Goal: Transaction & Acquisition: Purchase product/service

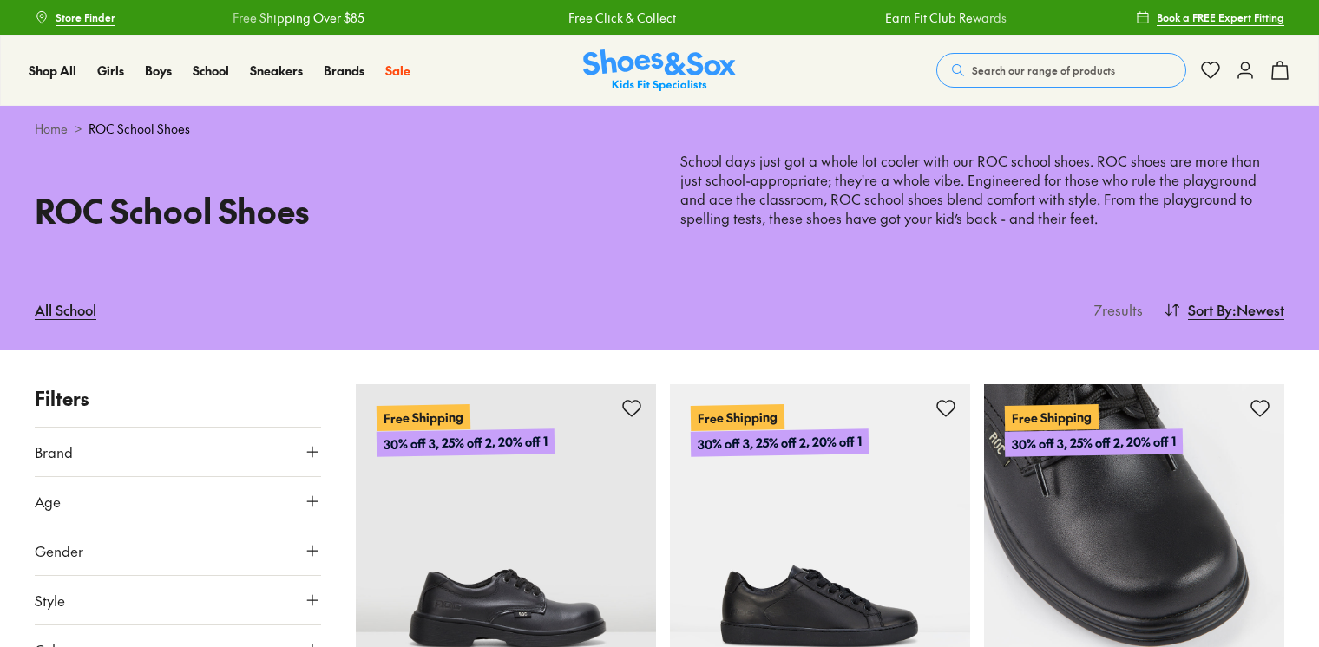
click at [1050, 384] on img at bounding box center [1134, 534] width 300 height 300
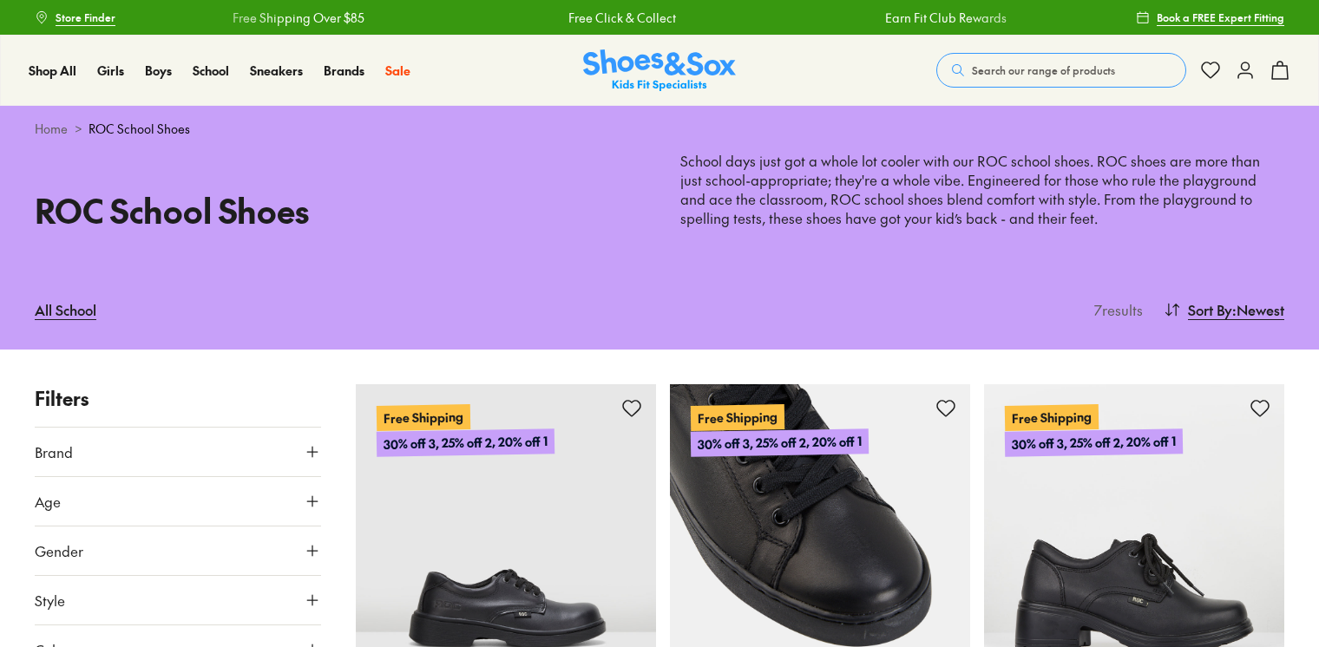
scroll to position [347, 0]
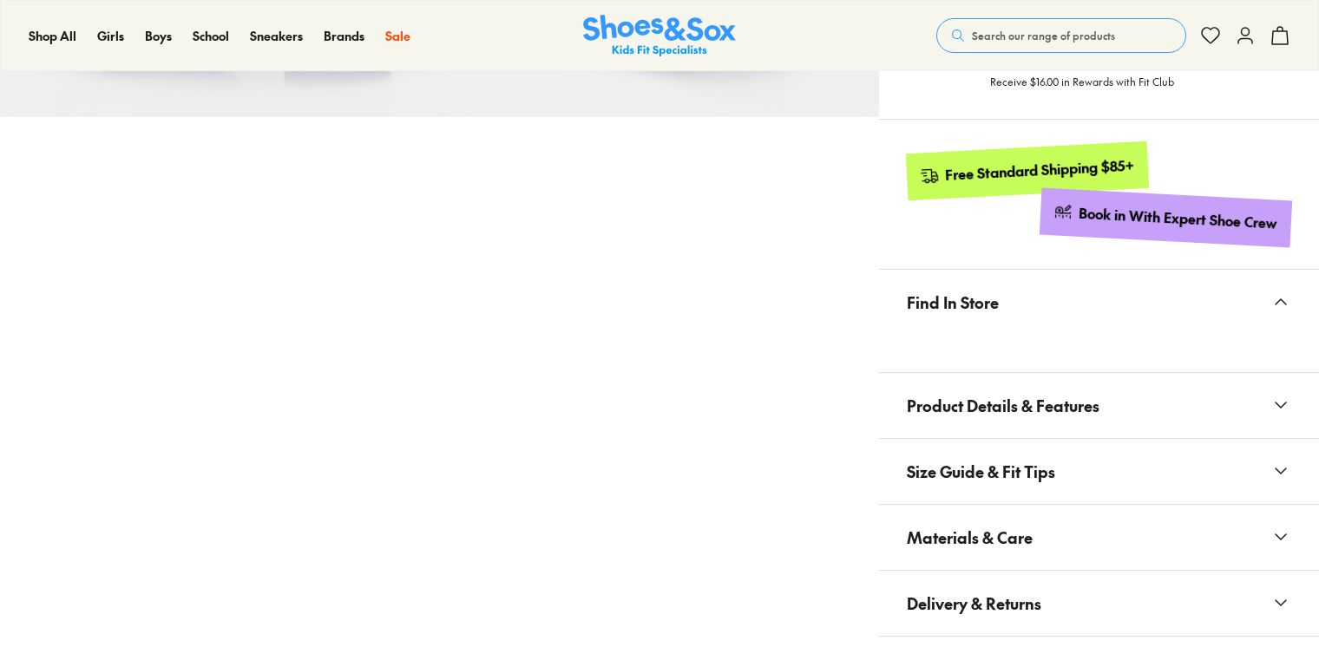
scroll to position [1128, 0]
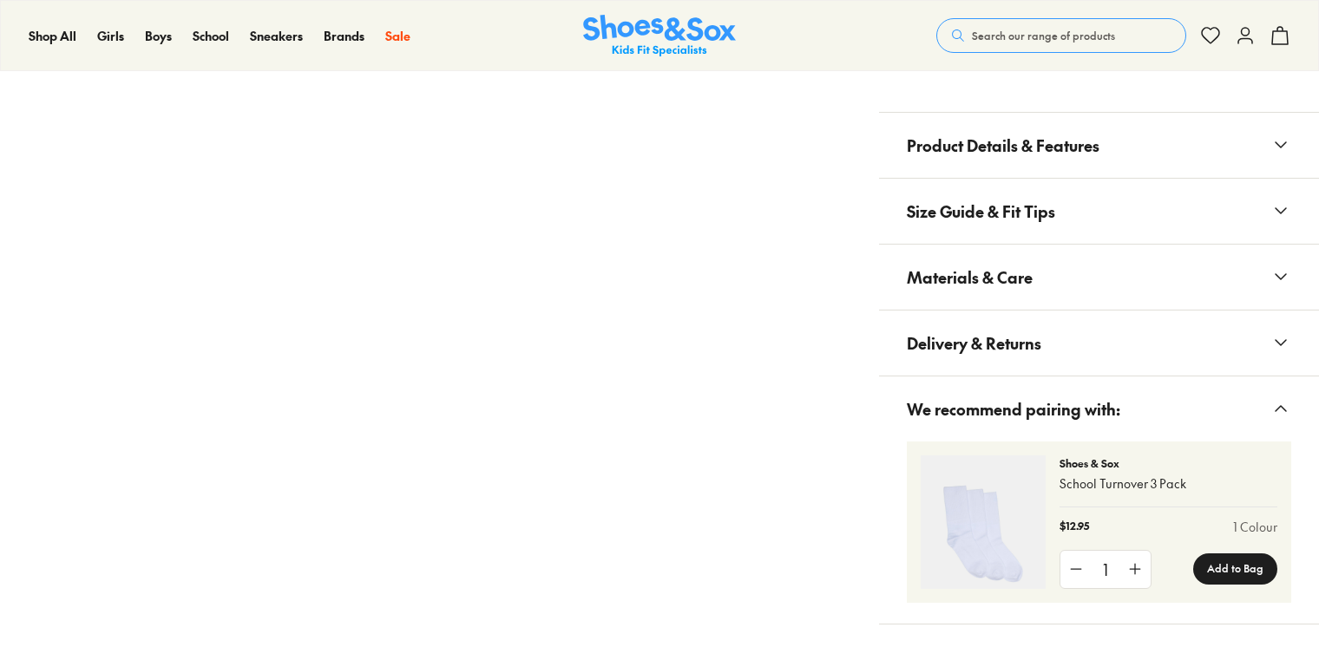
click at [1018, 279] on span "Materials & Care" at bounding box center [970, 277] width 126 height 51
select select "*"
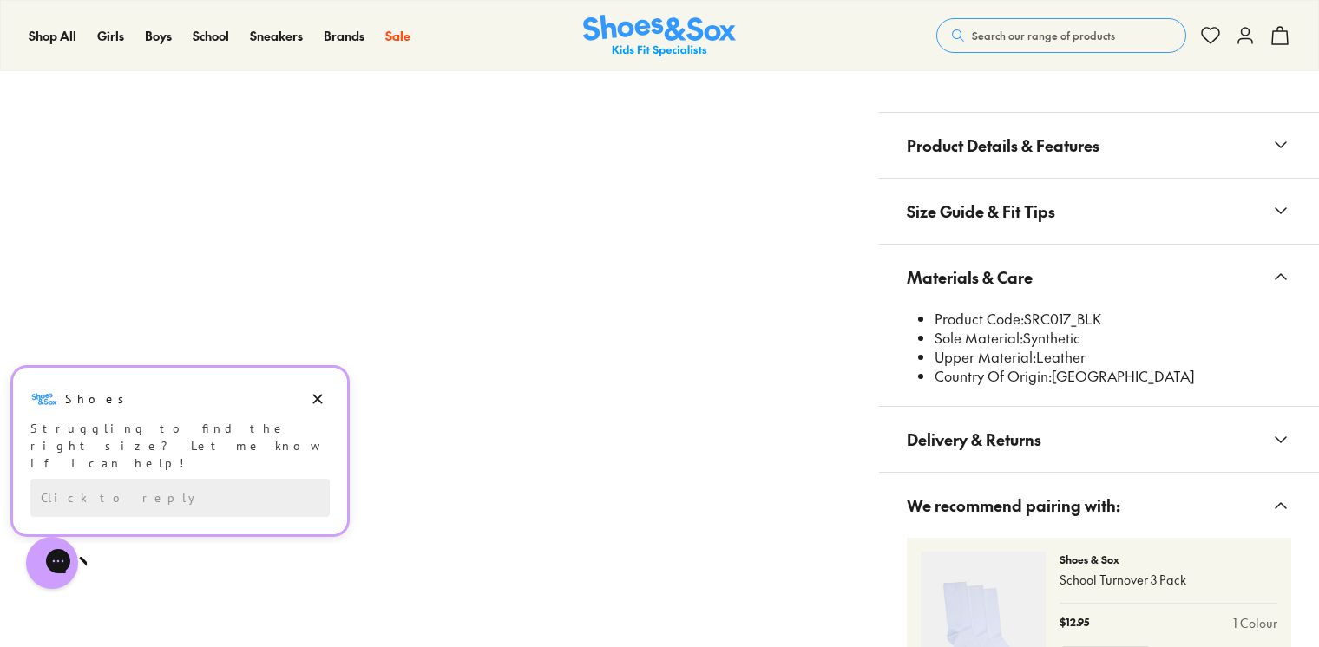
scroll to position [0, 0]
